Goal: Entertainment & Leisure: Consume media (video, audio)

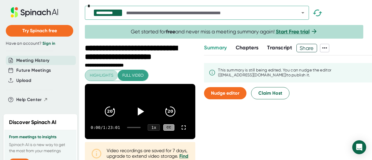
click at [97, 76] on span "Highlights" at bounding box center [102, 75] width 24 height 7
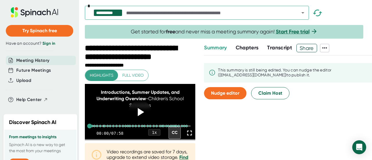
click at [186, 136] on icon at bounding box center [190, 133] width 8 height 8
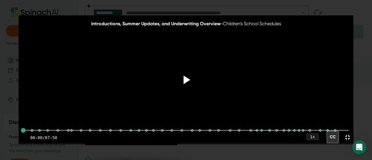
click at [175, 81] on div at bounding box center [186, 80] width 24 height 24
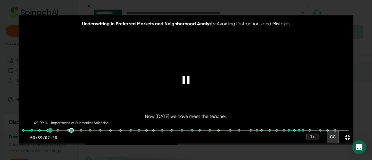
click at [71, 131] on div at bounding box center [71, 130] width 5 height 5
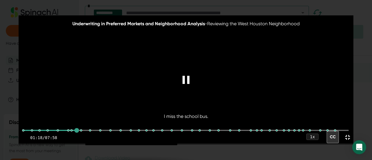
click at [147, 78] on video at bounding box center [186, 79] width 335 height 128
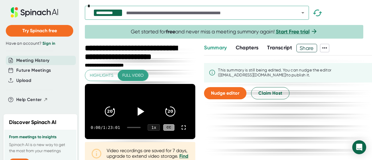
click at [131, 113] on div at bounding box center [140, 111] width 24 height 24
click at [180, 130] on icon at bounding box center [183, 127] width 7 height 7
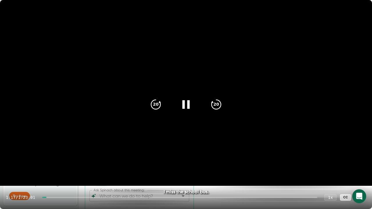
click at [54, 160] on div at bounding box center [179, 197] width 275 height 1
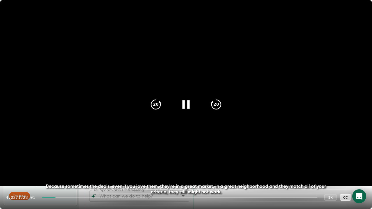
click at [62, 160] on div at bounding box center [179, 197] width 275 height 1
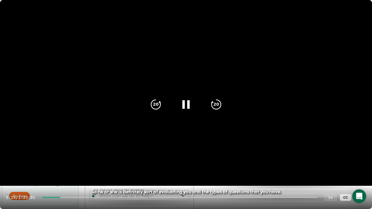
click at [67, 160] on div at bounding box center [179, 197] width 275 height 1
click at [73, 160] on div "6:59 / 1:23:01 1 x CC" at bounding box center [186, 197] width 372 height 23
click at [74, 160] on div "6:59 / 1:23:01 1 x CC" at bounding box center [186, 197] width 372 height 23
click at [73, 160] on div "7:00 / 1:23:01 1 x CC" at bounding box center [186, 197] width 372 height 23
click at [73, 160] on div "7:01 / 1:23:01 1 x CC" at bounding box center [186, 197] width 372 height 23
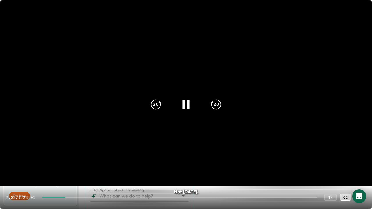
click at [73, 160] on div "7:02 / 1:23:01 1 x CC" at bounding box center [186, 197] width 372 height 23
click at [71, 160] on div "7:02 / 1:23:01 1 x CC" at bounding box center [186, 197] width 372 height 23
click at [72, 160] on div at bounding box center [179, 197] width 275 height 1
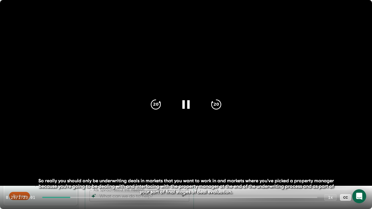
click at [75, 160] on div at bounding box center [179, 197] width 275 height 1
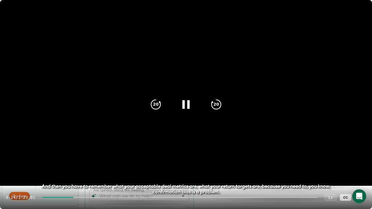
click at [94, 160] on div at bounding box center [179, 197] width 275 height 1
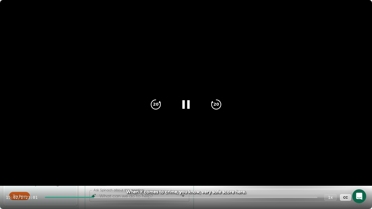
click at [99, 160] on div at bounding box center [181, 197] width 273 height 1
click at [103, 160] on div "15:58 / 1:23:01 1 x CC" at bounding box center [186, 197] width 372 height 23
click at [107, 160] on div "15:58 / 1:23:01 1 x CC" at bounding box center [186, 197] width 372 height 23
click at [107, 160] on div at bounding box center [181, 197] width 273 height 1
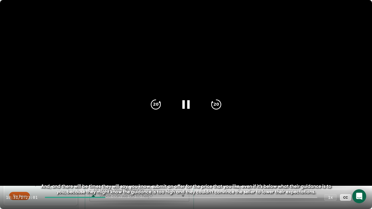
click at [118, 160] on div at bounding box center [181, 197] width 273 height 1
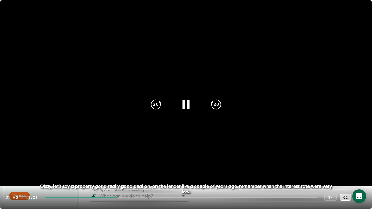
click at [118, 160] on div at bounding box center [181, 197] width 273 height 1
click at [332, 160] on div "1 x" at bounding box center [330, 197] width 13 height 7
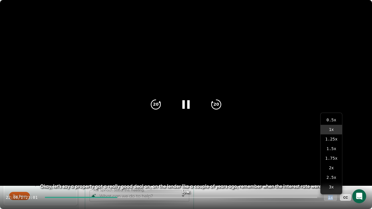
click at [332, 160] on div "1 x" at bounding box center [330, 197] width 13 height 7
drag, startPoint x: 332, startPoint y: 196, endPoint x: 328, endPoint y: 198, distance: 4.4
click at [328, 160] on div "1 x" at bounding box center [330, 197] width 13 height 7
click at [361, 160] on icon at bounding box center [360, 197] width 7 height 7
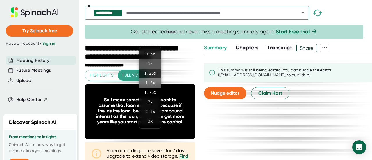
click at [152, 83] on li "1.5 x" at bounding box center [151, 83] width 22 height 10
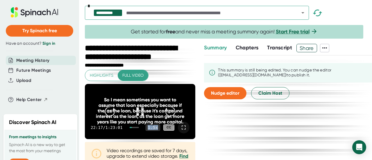
click at [148, 131] on div "1.5 x" at bounding box center [153, 127] width 15 height 7
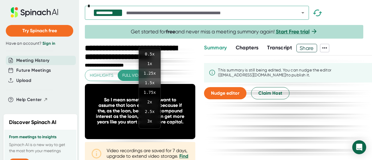
click at [151, 74] on li "1.25 x" at bounding box center [150, 74] width 22 height 10
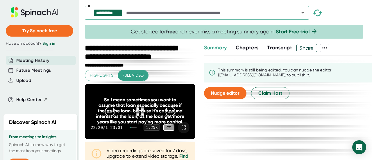
click at [180, 131] on icon at bounding box center [183, 127] width 7 height 7
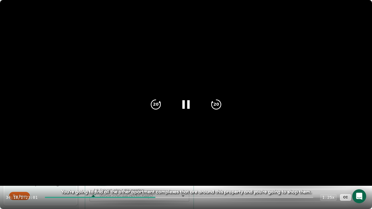
click at [182, 109] on icon at bounding box center [186, 104] width 15 height 15
click at [184, 105] on icon at bounding box center [187, 104] width 7 height 8
click at [179, 160] on div at bounding box center [179, 197] width 269 height 1
click at [191, 160] on div at bounding box center [179, 197] width 269 height 1
click at [201, 160] on div at bounding box center [179, 197] width 269 height 1
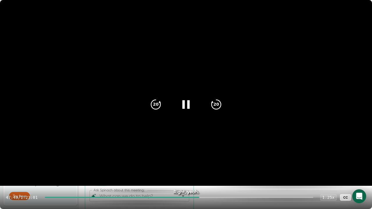
click at [214, 160] on div "47:49 / 1:23:01 1.25 x CC" at bounding box center [186, 197] width 372 height 23
click at [215, 160] on div at bounding box center [179, 197] width 269 height 1
click at [230, 160] on div "52:02 / 1:23:01 1.25 x CC" at bounding box center [186, 197] width 372 height 23
click at [230, 160] on div at bounding box center [179, 197] width 269 height 1
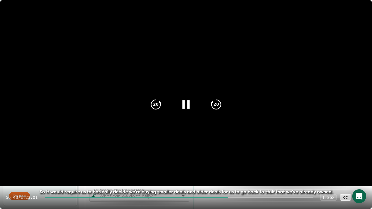
click at [213, 160] on div "56:43 / 1:23:01 1.25 x CC" at bounding box center [186, 197] width 372 height 23
click at [213, 160] on div at bounding box center [137, 197] width 184 height 1
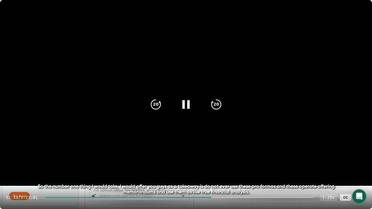
click at [215, 160] on div at bounding box center [179, 197] width 269 height 1
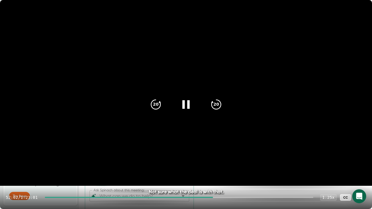
click at [217, 160] on div "52:02 / 1:23:01 1.25 x CC" at bounding box center [186, 197] width 372 height 23
click at [217, 160] on div "52:03 / 1:23:01 1.25 x CC" at bounding box center [186, 197] width 372 height 23
click at [217, 160] on div at bounding box center [179, 197] width 269 height 1
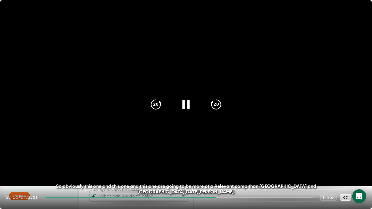
click at [220, 160] on div "52:51 / 1:23:01 1.25 x CC" at bounding box center [186, 197] width 372 height 23
click at [219, 160] on div "52:52 / 1:23:01 1.25 x CC" at bounding box center [186, 197] width 372 height 23
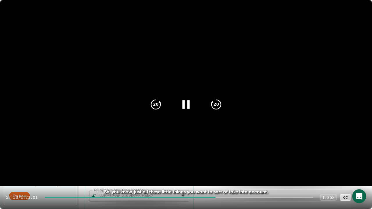
click at [219, 160] on div "52:53 / 1:23:01 1.25 x CC" at bounding box center [186, 197] width 372 height 23
click at [219, 160] on div "52:54 / 1:23:01 1.25 x CC" at bounding box center [186, 197] width 372 height 23
click at [220, 160] on div at bounding box center [179, 197] width 269 height 1
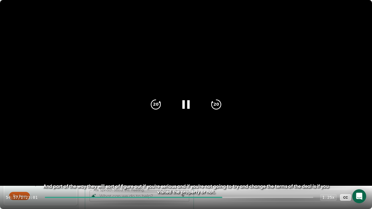
click at [227, 160] on div "54:57 / 1:23:01 1.25 x CC" at bounding box center [186, 197] width 372 height 23
click at [226, 160] on div at bounding box center [179, 197] width 269 height 1
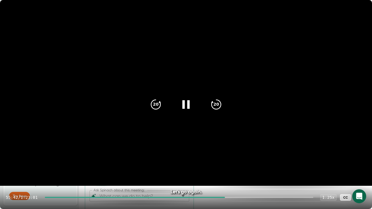
click at [280, 91] on video at bounding box center [186, 93] width 372 height 186
click at [359, 160] on icon at bounding box center [360, 197] width 7 height 7
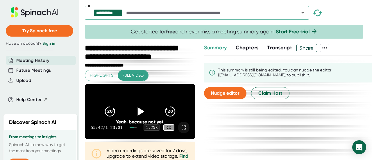
click at [133, 111] on icon at bounding box center [140, 111] width 15 height 15
click at [180, 131] on icon at bounding box center [183, 127] width 7 height 7
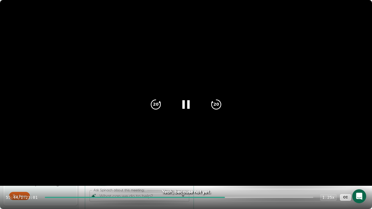
click at [231, 160] on div "55:44 / 1:23:01 1.25 x CC" at bounding box center [186, 197] width 372 height 23
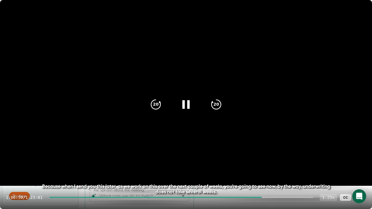
click at [328, 160] on div "1.25 x" at bounding box center [328, 197] width 17 height 7
click at [330, 160] on div "1.25 x" at bounding box center [328, 197] width 17 height 7
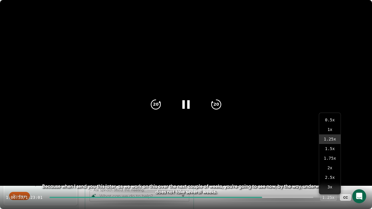
click at [357, 160] on icon at bounding box center [360, 197] width 7 height 7
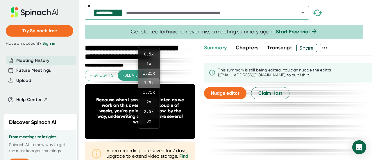
click at [146, 85] on li "1.5 x" at bounding box center [149, 83] width 22 height 10
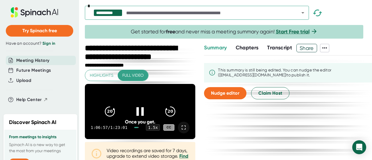
click at [180, 131] on icon at bounding box center [183, 127] width 7 height 7
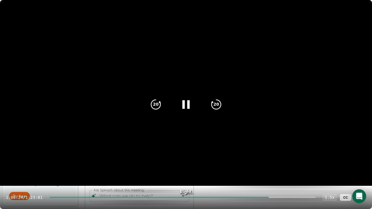
drag, startPoint x: 227, startPoint y: 107, endPoint x: 186, endPoint y: 107, distance: 41.0
click at [186, 107] on div "20 20" at bounding box center [186, 104] width 84 height 23
click at [188, 97] on div at bounding box center [186, 104] width 24 height 24
click at [362, 160] on icon at bounding box center [361, 198] width 4 height 4
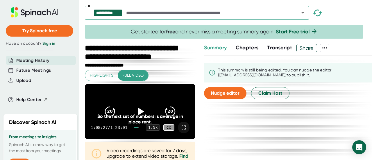
click at [181, 133] on div at bounding box center [184, 128] width 12 height 12
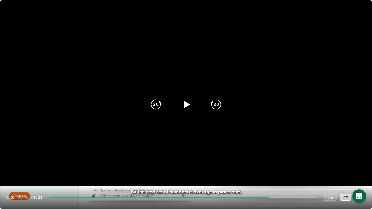
click at [267, 160] on div "1:08:27 / 1:23:01 1.5 x CC" at bounding box center [186, 197] width 372 height 23
click at [187, 99] on icon at bounding box center [186, 104] width 15 height 15
click at [361, 160] on icon at bounding box center [360, 197] width 7 height 7
